Goal: Task Accomplishment & Management: Complete application form

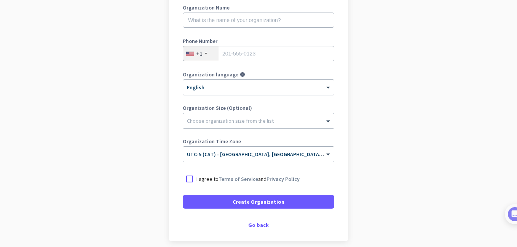
scroll to position [112, 0]
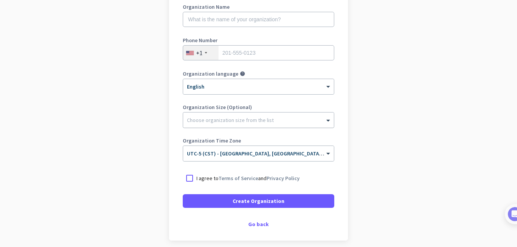
click at [255, 119] on div at bounding box center [258, 119] width 151 height 8
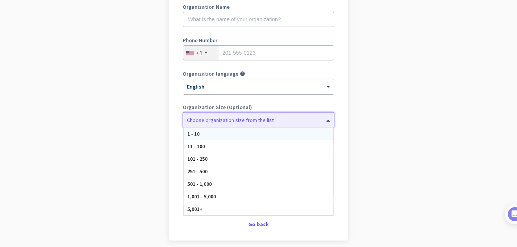
click at [376, 121] on app-onboarding-organization "Create Organization Note: You can always change this later, or support multiple…" at bounding box center [258, 114] width 517 height 330
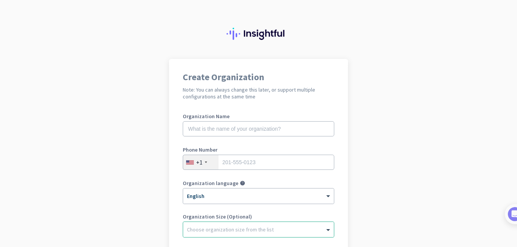
scroll to position [0, 0]
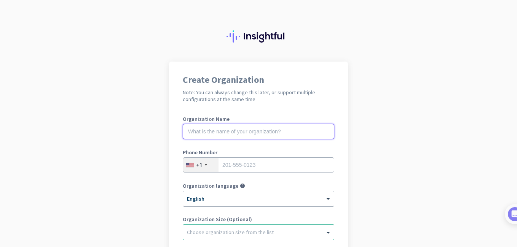
click at [301, 134] on input "text" at bounding box center [258, 131] width 151 height 15
type input "mercor"
click at [273, 167] on input "tel" at bounding box center [258, 165] width 151 height 15
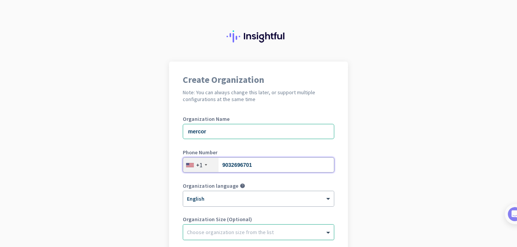
type input "9032696701"
click at [287, 231] on div at bounding box center [258, 231] width 151 height 8
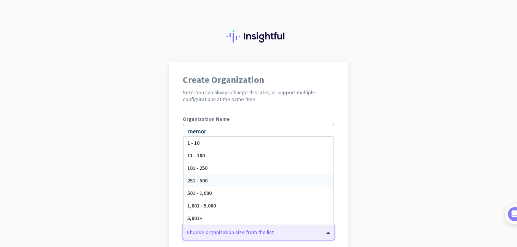
click at [209, 180] on div "251 - 500" at bounding box center [258, 181] width 150 height 13
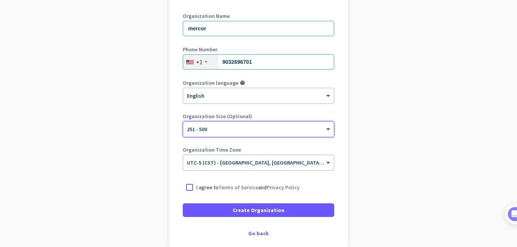
scroll to position [125, 0]
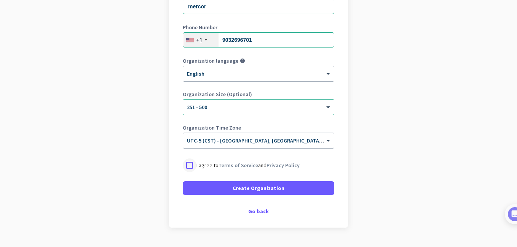
click at [190, 169] on div at bounding box center [190, 166] width 14 height 14
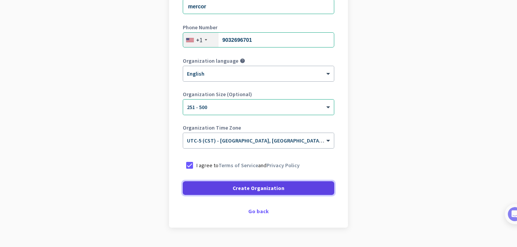
click at [223, 193] on span at bounding box center [258, 188] width 151 height 18
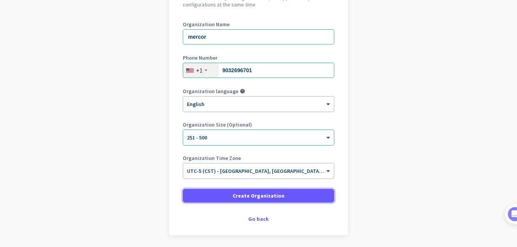
scroll to position [95, 0]
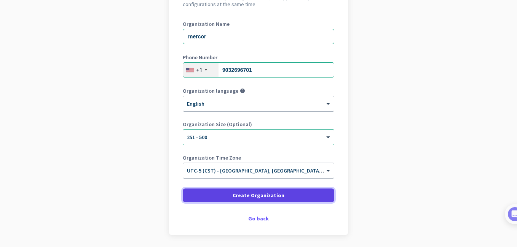
click at [255, 193] on span "Create Organization" at bounding box center [258, 196] width 52 height 8
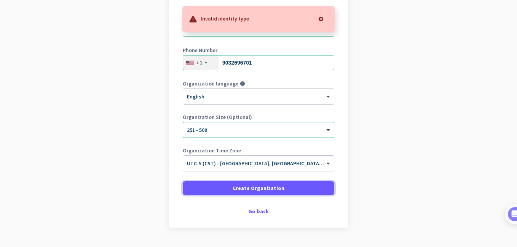
scroll to position [104, 0]
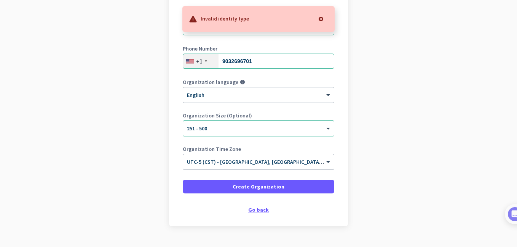
click at [258, 209] on div "Go back" at bounding box center [258, 209] width 151 height 5
click at [256, 213] on div "Go back" at bounding box center [258, 209] width 151 height 5
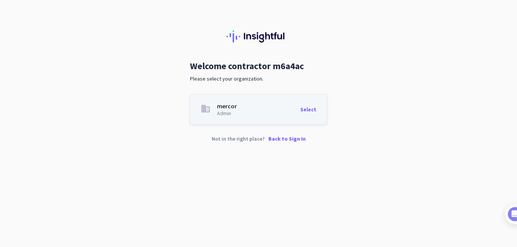
click at [307, 108] on div "Select" at bounding box center [308, 109] width 16 height 13
click at [278, 139] on p "Back to Sign In" at bounding box center [286, 138] width 37 height 5
